Goal: Task Accomplishment & Management: Use online tool/utility

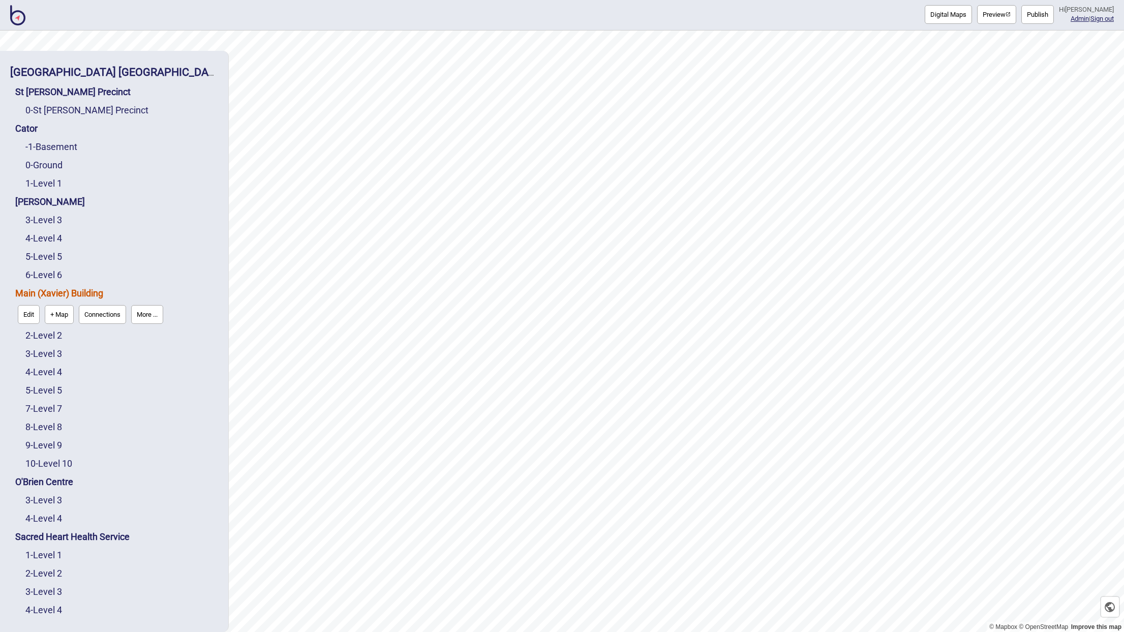
scroll to position [23, 0]
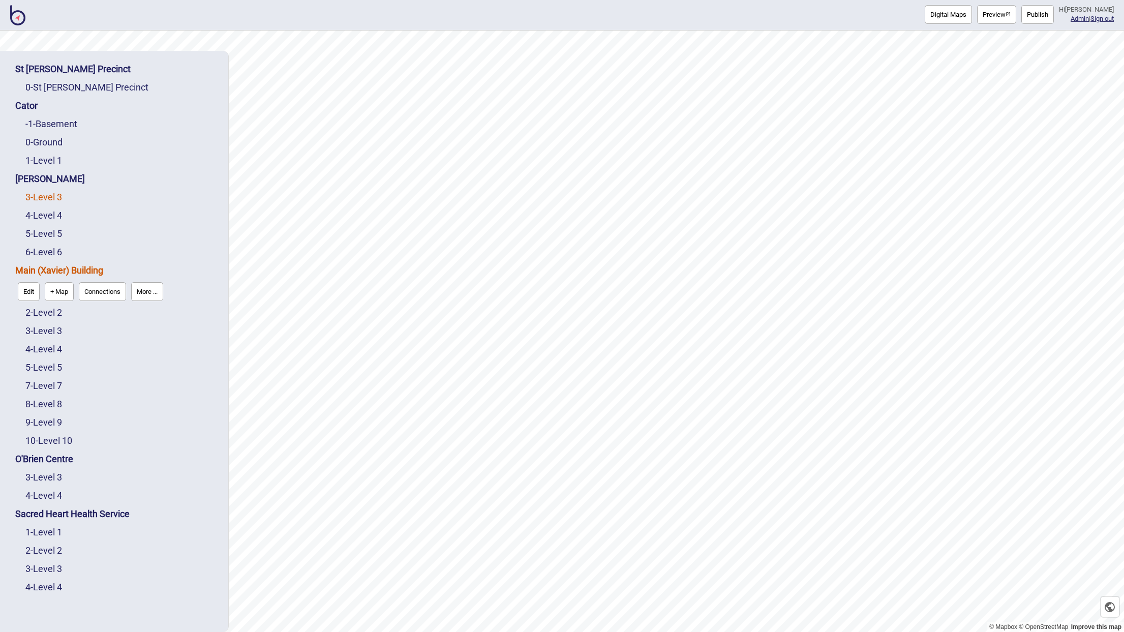
click at [46, 198] on link "3 - Level 3" at bounding box center [43, 197] width 37 height 11
click at [48, 217] on button "Edit" at bounding box center [39, 218] width 22 height 19
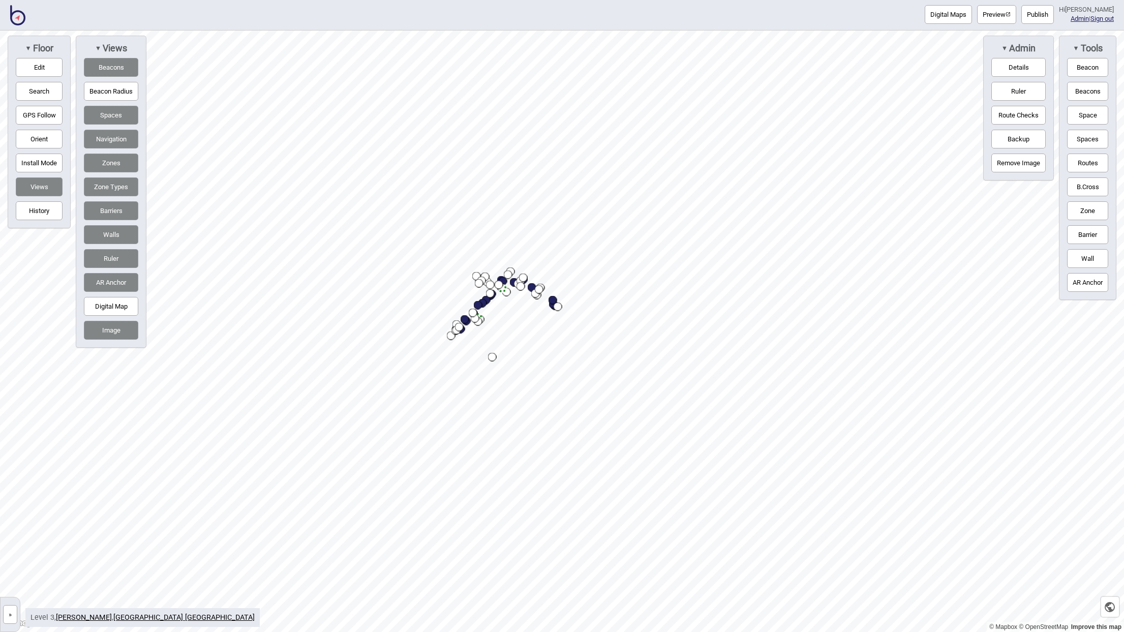
click at [13, 616] on button "»" at bounding box center [10, 614] width 14 height 19
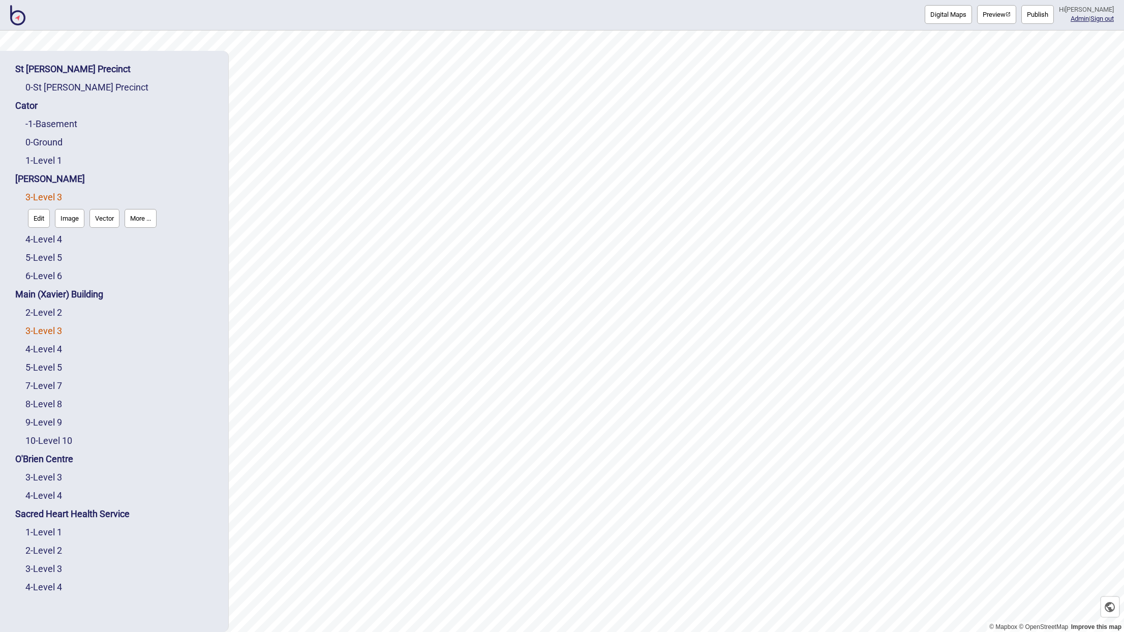
click at [51, 334] on link "3 - Level 3" at bounding box center [43, 330] width 37 height 11
click at [36, 332] on button "Edit" at bounding box center [39, 328] width 22 height 19
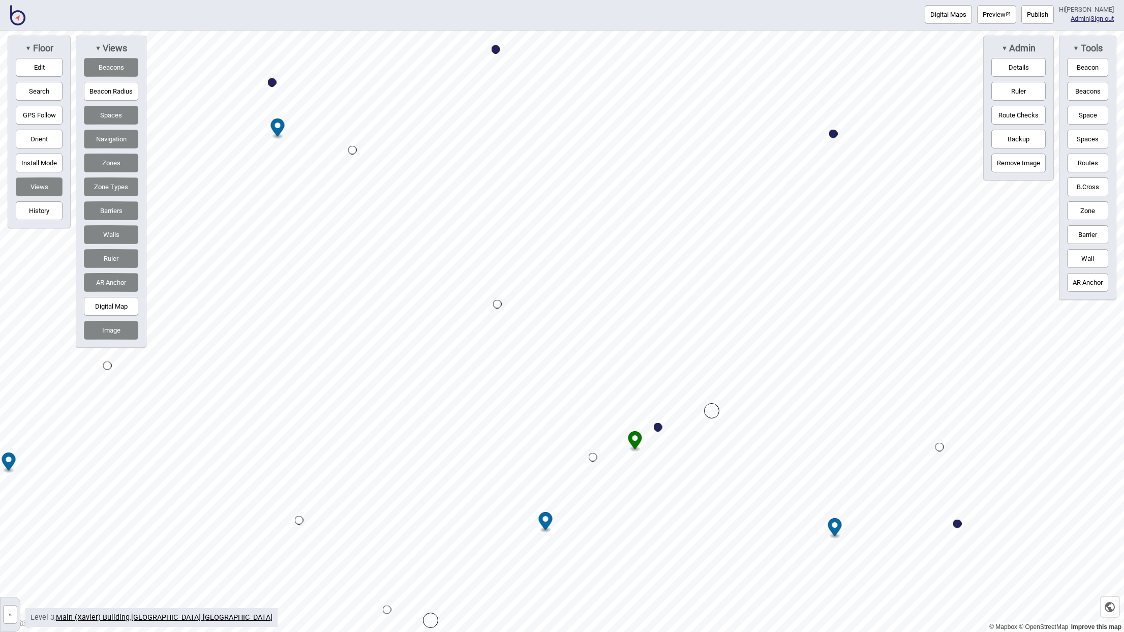
drag, startPoint x: 554, startPoint y: 490, endPoint x: 592, endPoint y: 455, distance: 51.8
click at [592, 455] on div "Map marker" at bounding box center [593, 457] width 9 height 9
